Goal: Task Accomplishment & Management: Complete application form

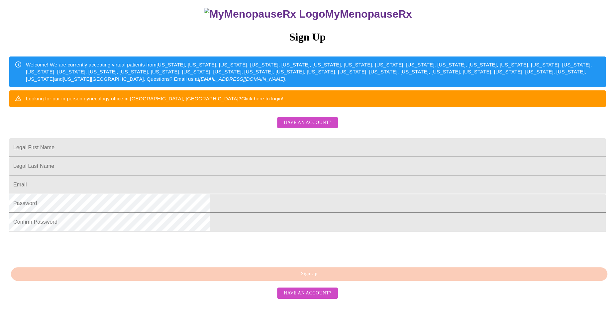
scroll to position [102, 0]
click at [148, 187] on div "MyMenopauseRx Sign Up Welcome! We are currently accepting virtual patients from…" at bounding box center [307, 129] width 609 height 394
